Goal: Task Accomplishment & Management: Manage account settings

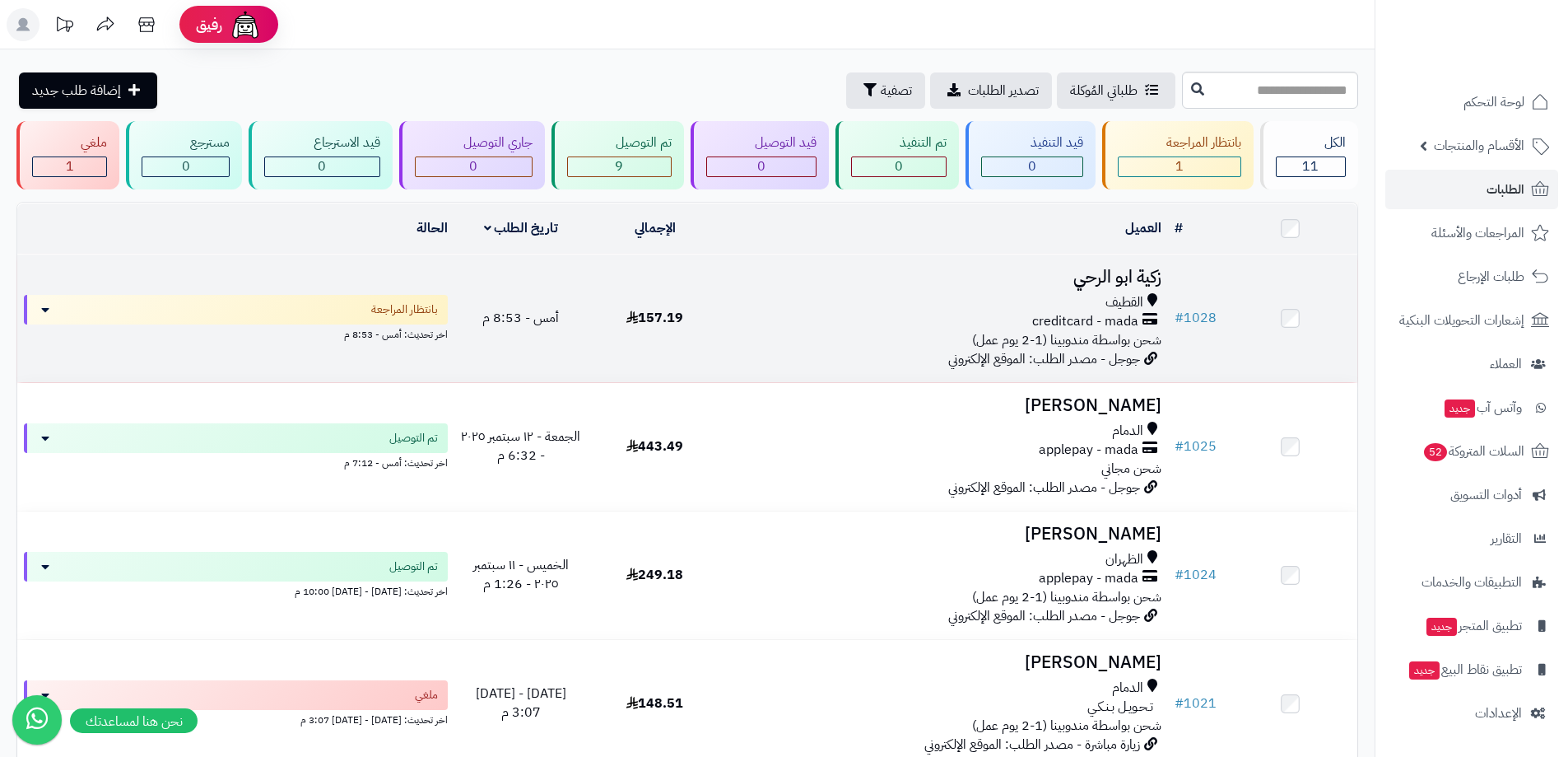
click at [923, 296] on div "القطيف" at bounding box center [945, 303] width 433 height 19
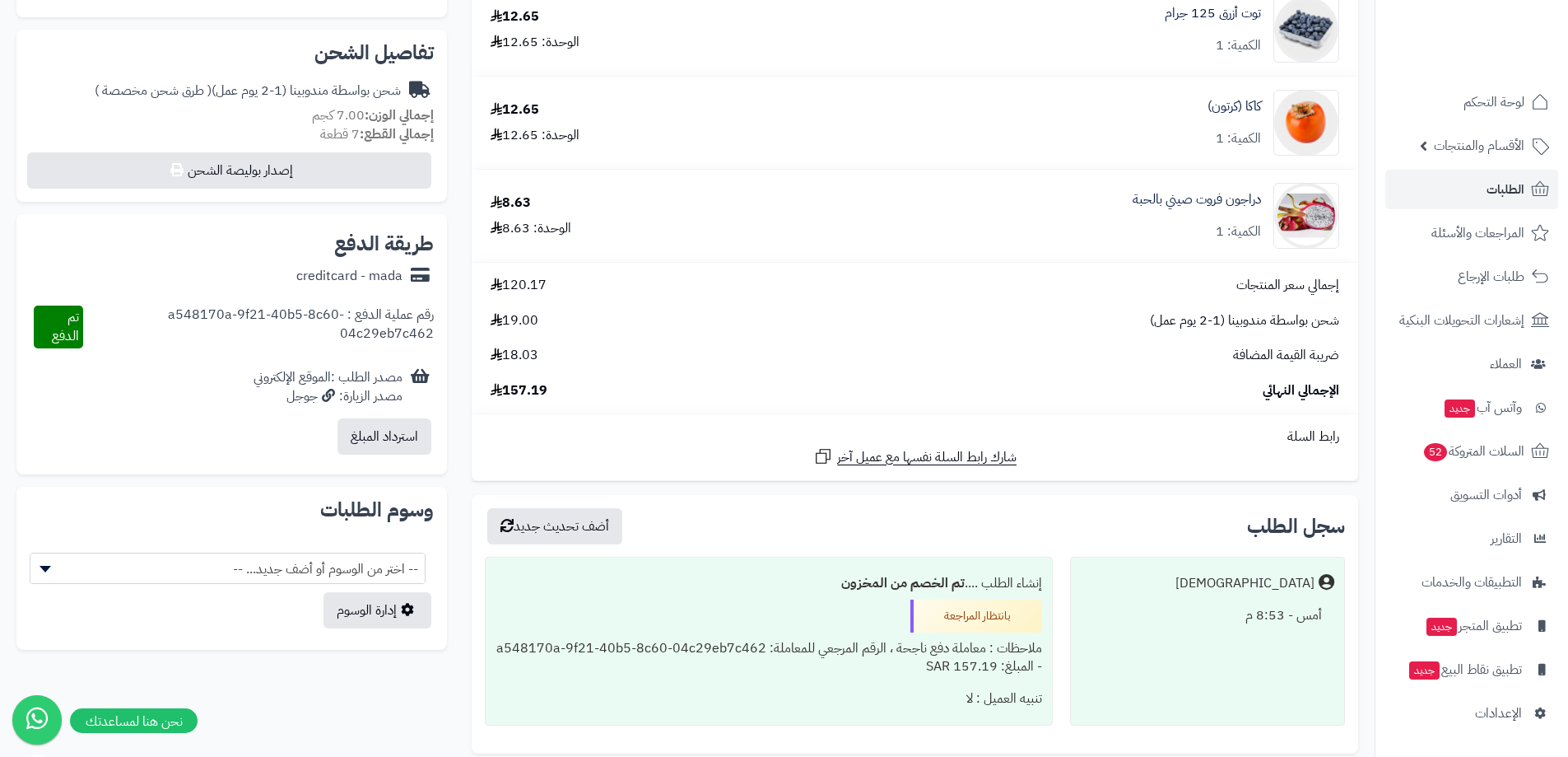
scroll to position [83, 0]
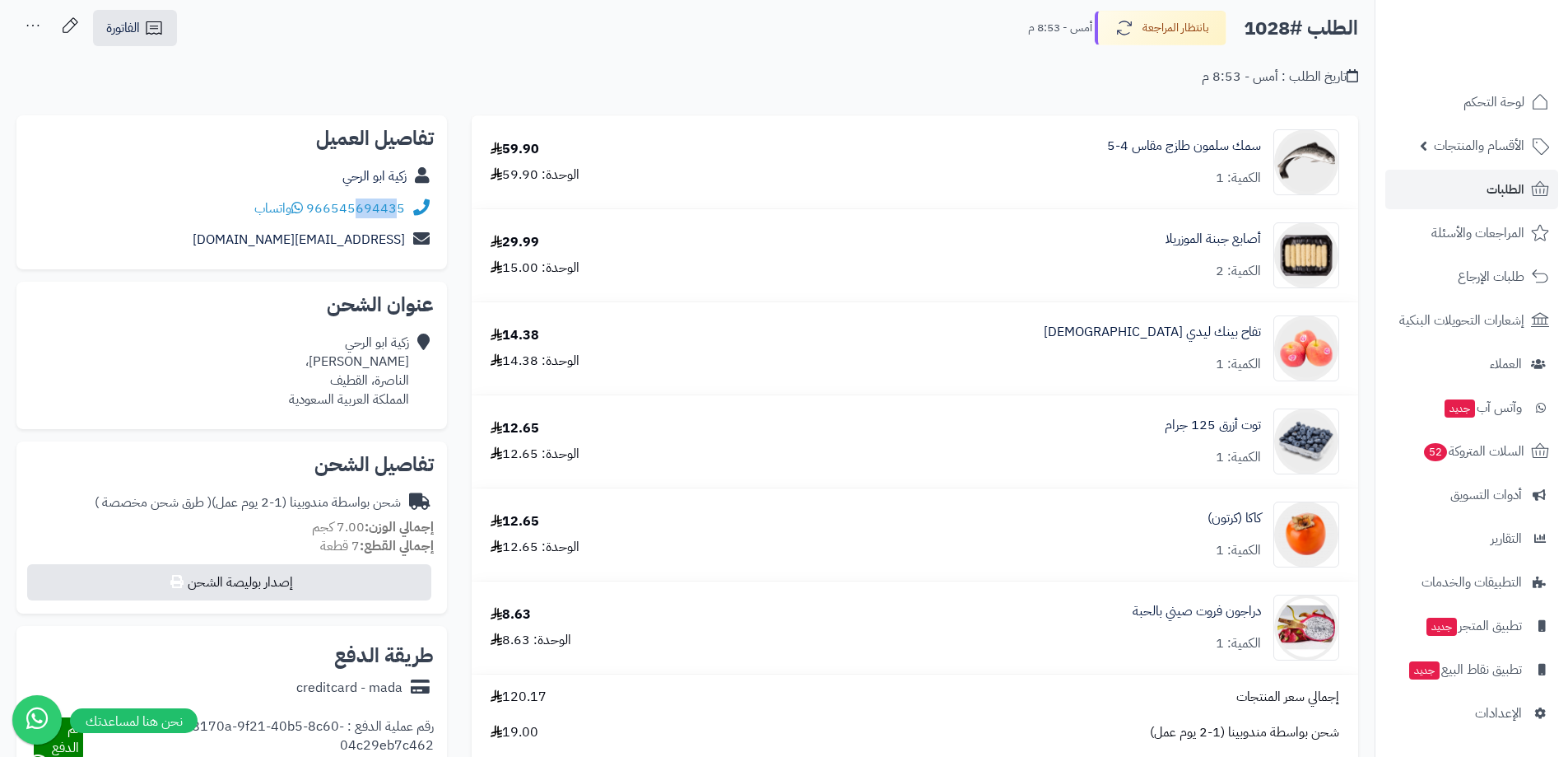
drag, startPoint x: 400, startPoint y: 219, endPoint x: 358, endPoint y: 217, distance: 42.0
click at [358, 217] on div "966545694435 واتساب" at bounding box center [232, 208] width 404 height 32
drag, startPoint x: 403, startPoint y: 218, endPoint x: 310, endPoint y: 214, distance: 93.1
click at [310, 214] on div "966545694435 واتساب" at bounding box center [232, 208] width 404 height 32
copy link "966545694435"
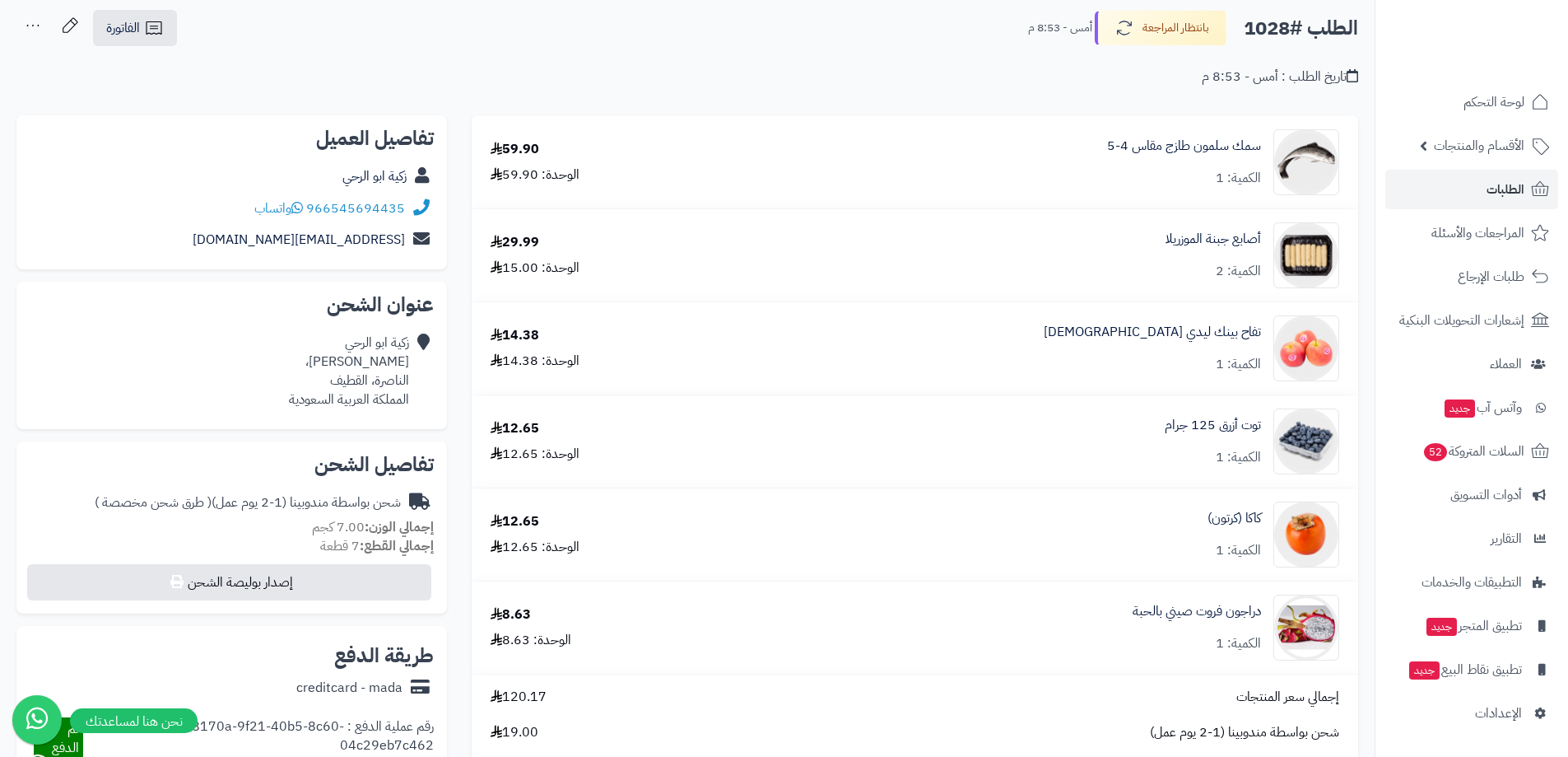
click at [882, 71] on div "تاريخ الطلب : أمس - 8:53 م" at bounding box center [687, 67] width 1342 height 38
click at [1193, 26] on button "بانتظار المراجعة" at bounding box center [1160, 27] width 132 height 35
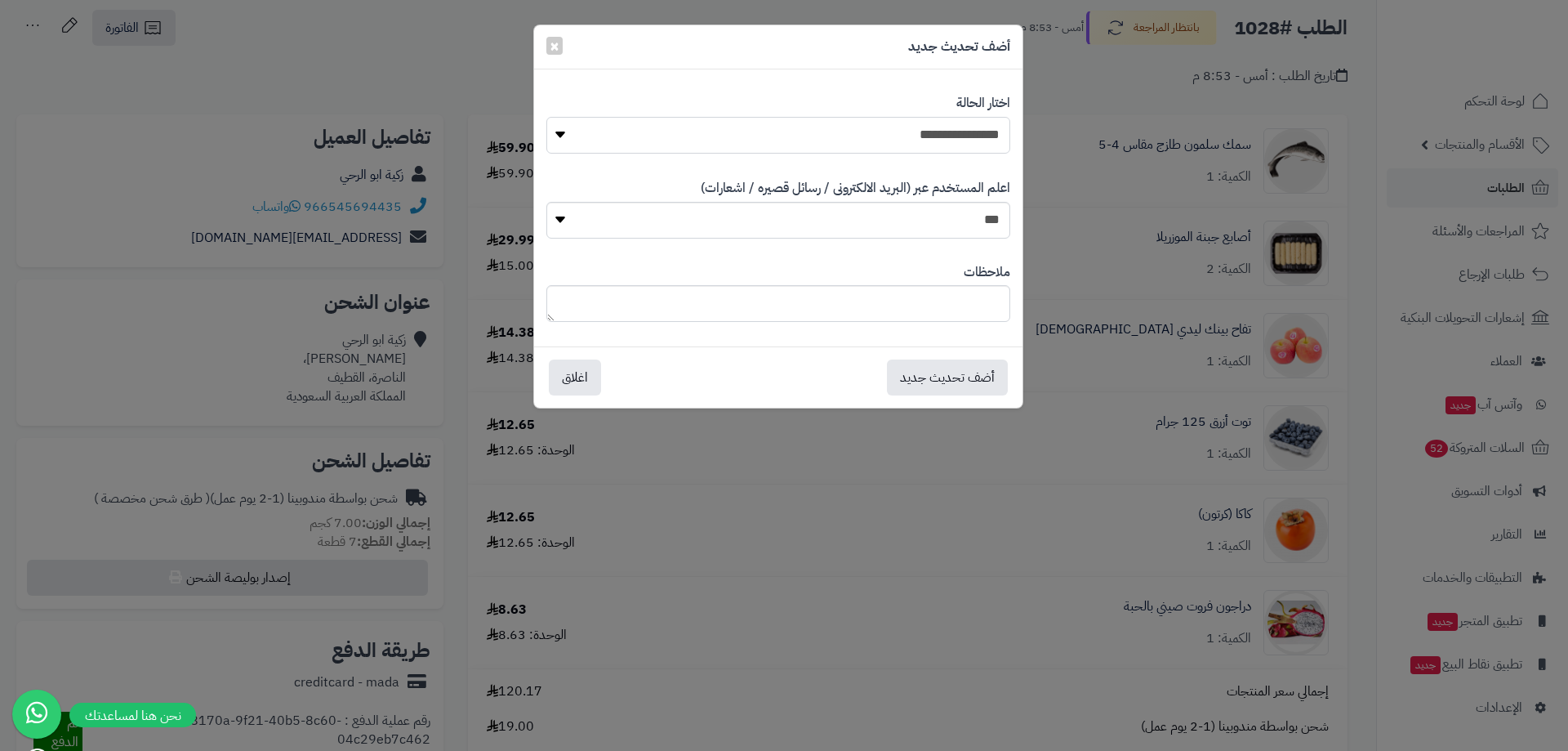
click at [944, 139] on select "**********" at bounding box center [779, 135] width 464 height 37
select select "*"
click at [547, 116] on select "**********" at bounding box center [779, 135] width 464 height 37
click at [981, 373] on button "أضف تحديث جديد" at bounding box center [947, 377] width 121 height 36
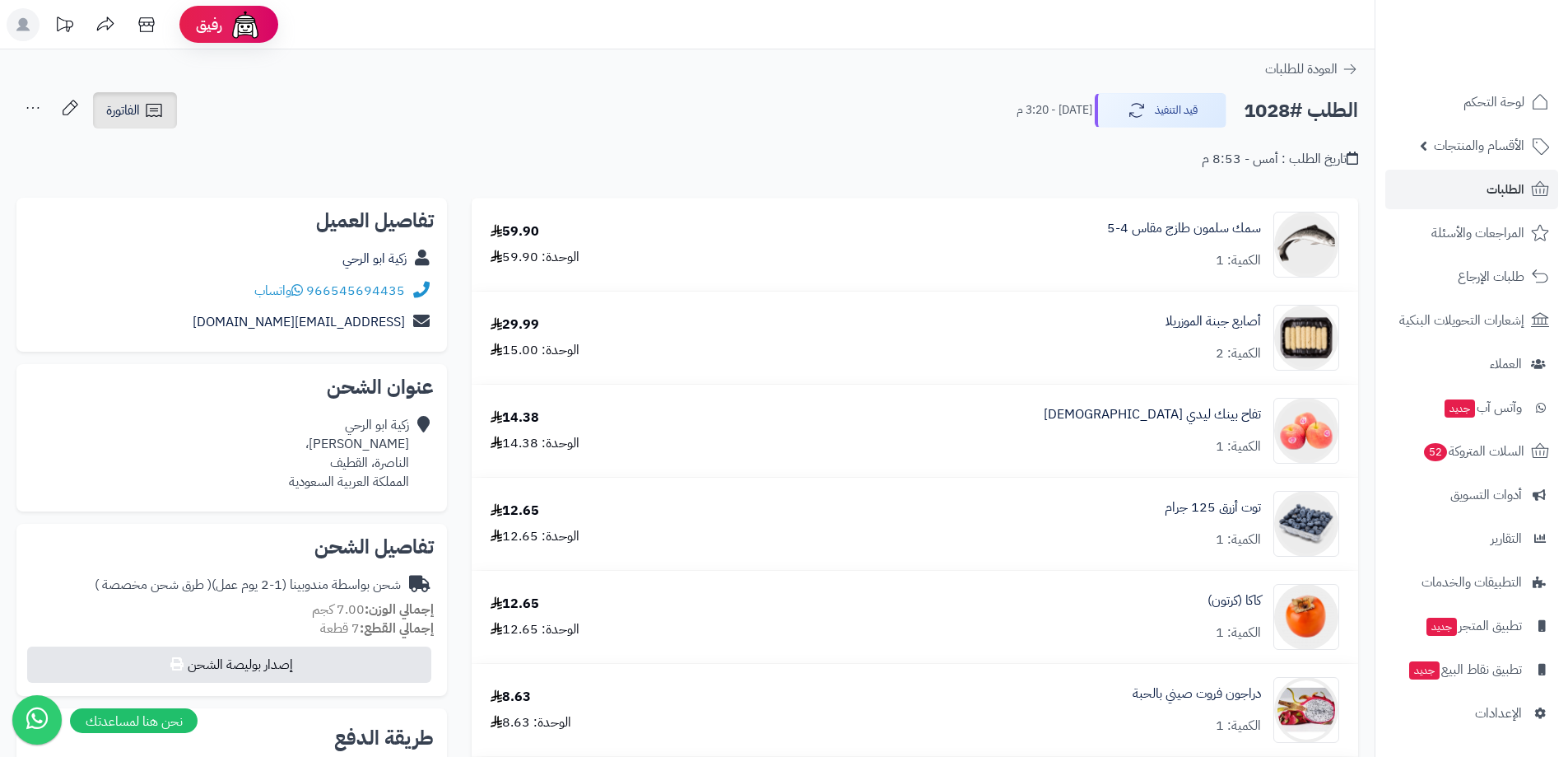
click at [172, 118] on link "الفاتورة" at bounding box center [135, 111] width 84 height 37
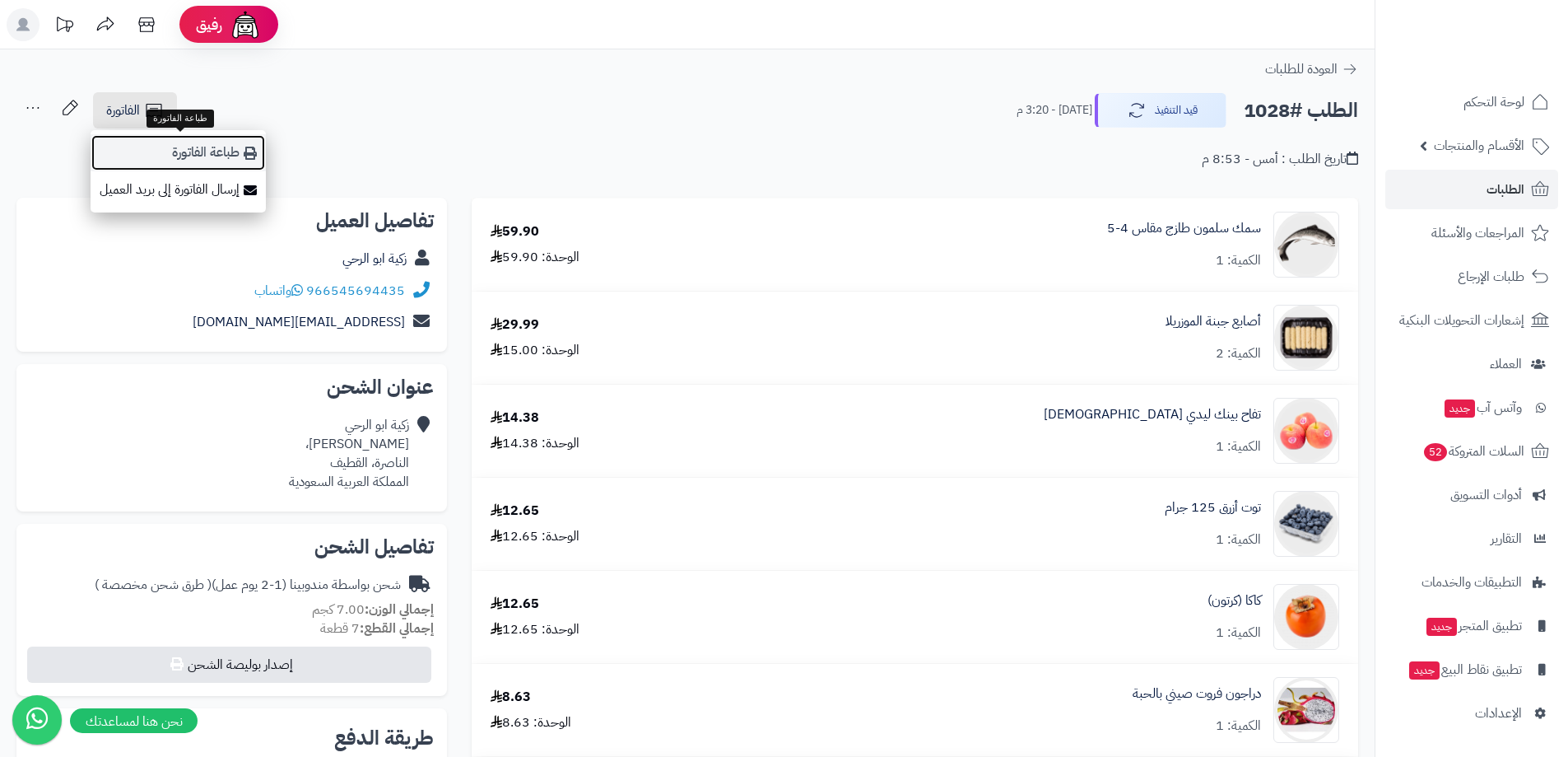
click at [209, 140] on link "طباعة الفاتورة" at bounding box center [178, 153] width 175 height 38
